Goal: Use online tool/utility: Use online tool/utility

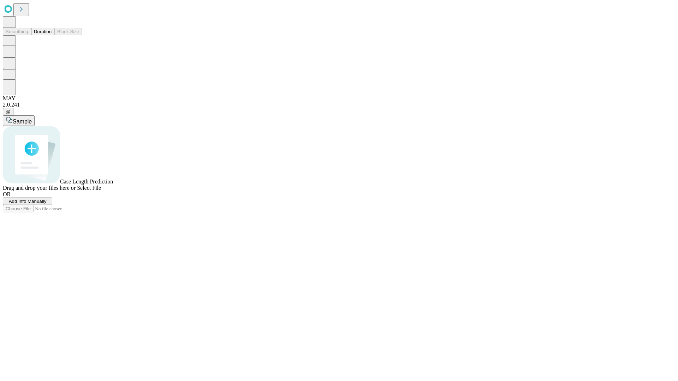
click at [52, 35] on button "Duration" at bounding box center [42, 31] width 23 height 7
click at [47, 204] on span "Add Info Manually" at bounding box center [28, 201] width 38 height 5
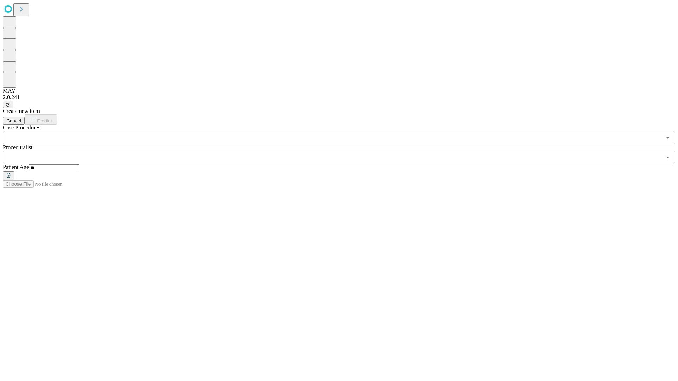
type input "**"
click at [344, 151] on input "text" at bounding box center [332, 157] width 658 height 13
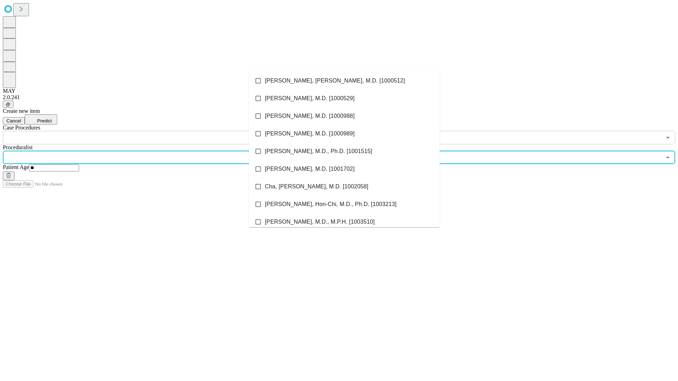
click at [344, 81] on li "[PERSON_NAME], [PERSON_NAME], M.D. [1000512]" at bounding box center [344, 81] width 191 height 18
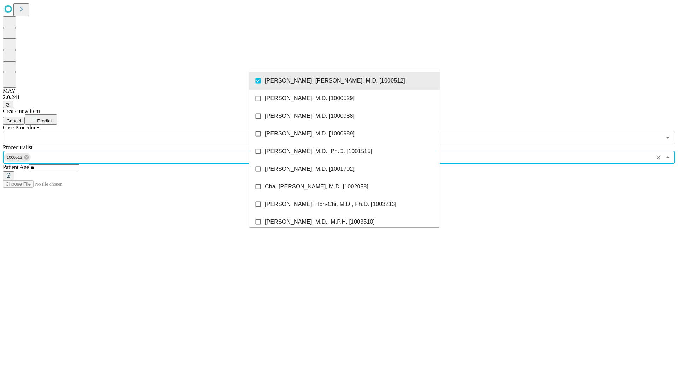
click at [148, 131] on input "text" at bounding box center [332, 137] width 658 height 13
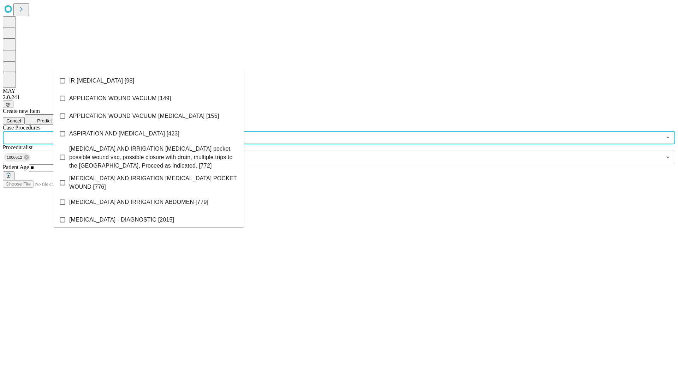
click at [149, 81] on li "IR [MEDICAL_DATA] [98]" at bounding box center [148, 81] width 191 height 18
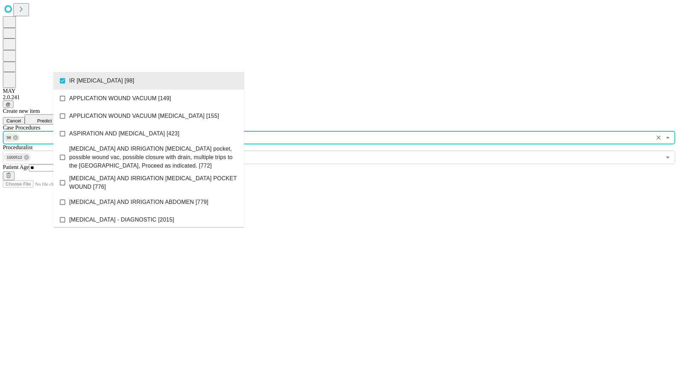
click at [52, 118] on span "Predict" at bounding box center [44, 120] width 14 height 5
